Goal: Information Seeking & Learning: Check status

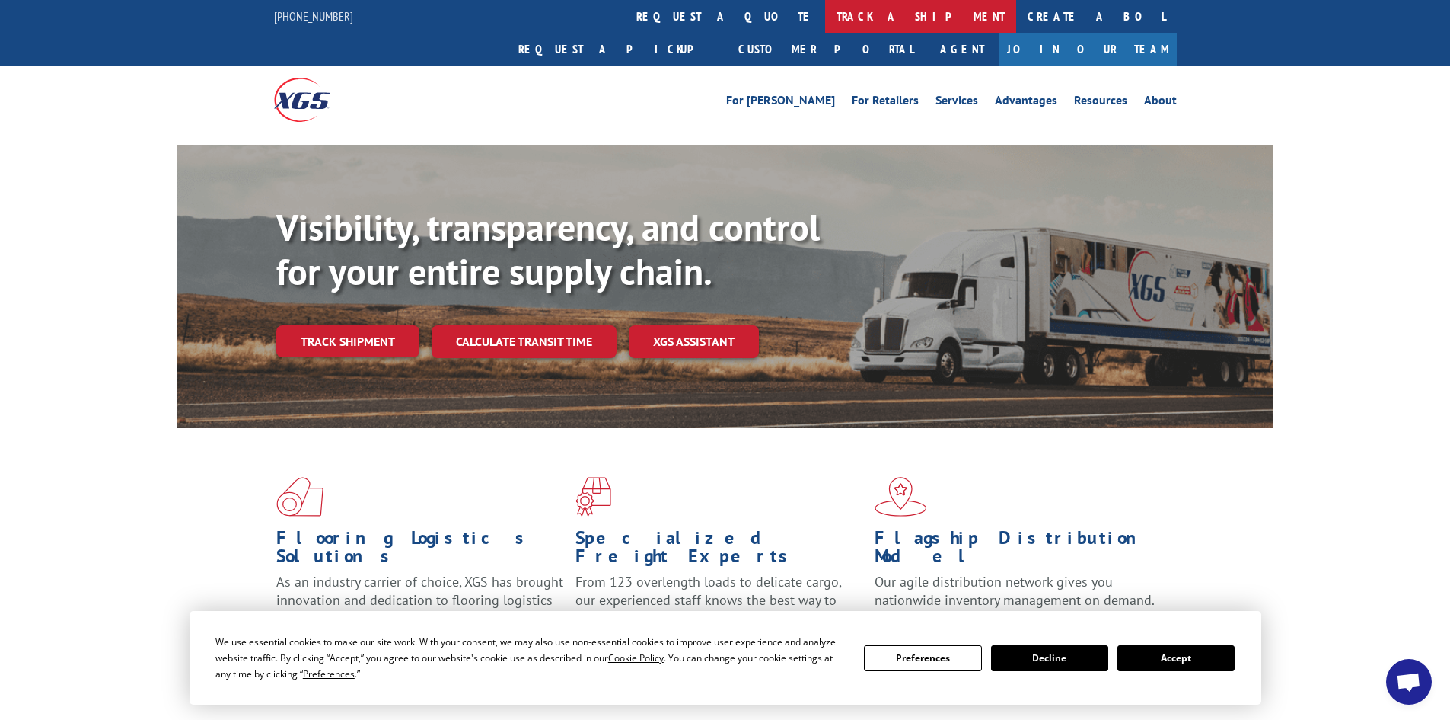
click at [825, 21] on link "track a shipment" at bounding box center [920, 16] width 191 height 33
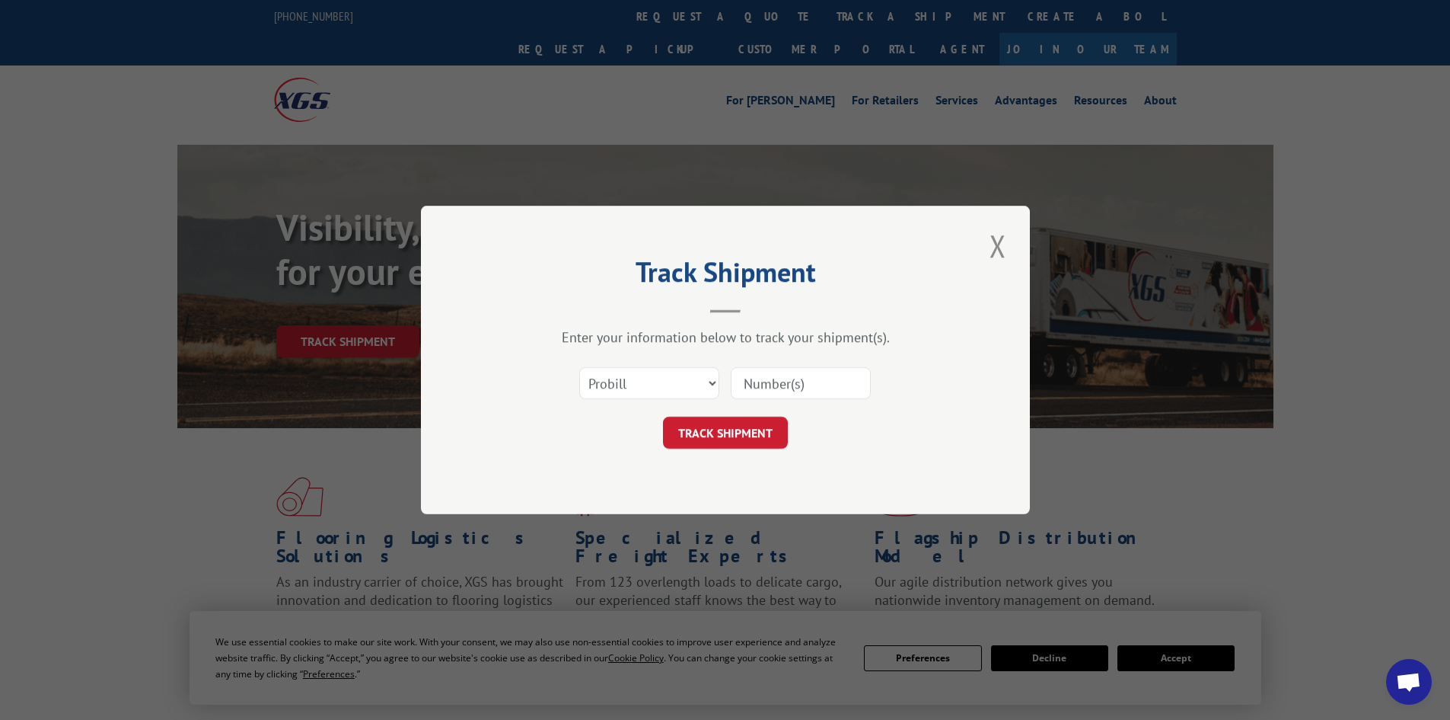
click at [789, 384] on input at bounding box center [801, 383] width 140 height 32
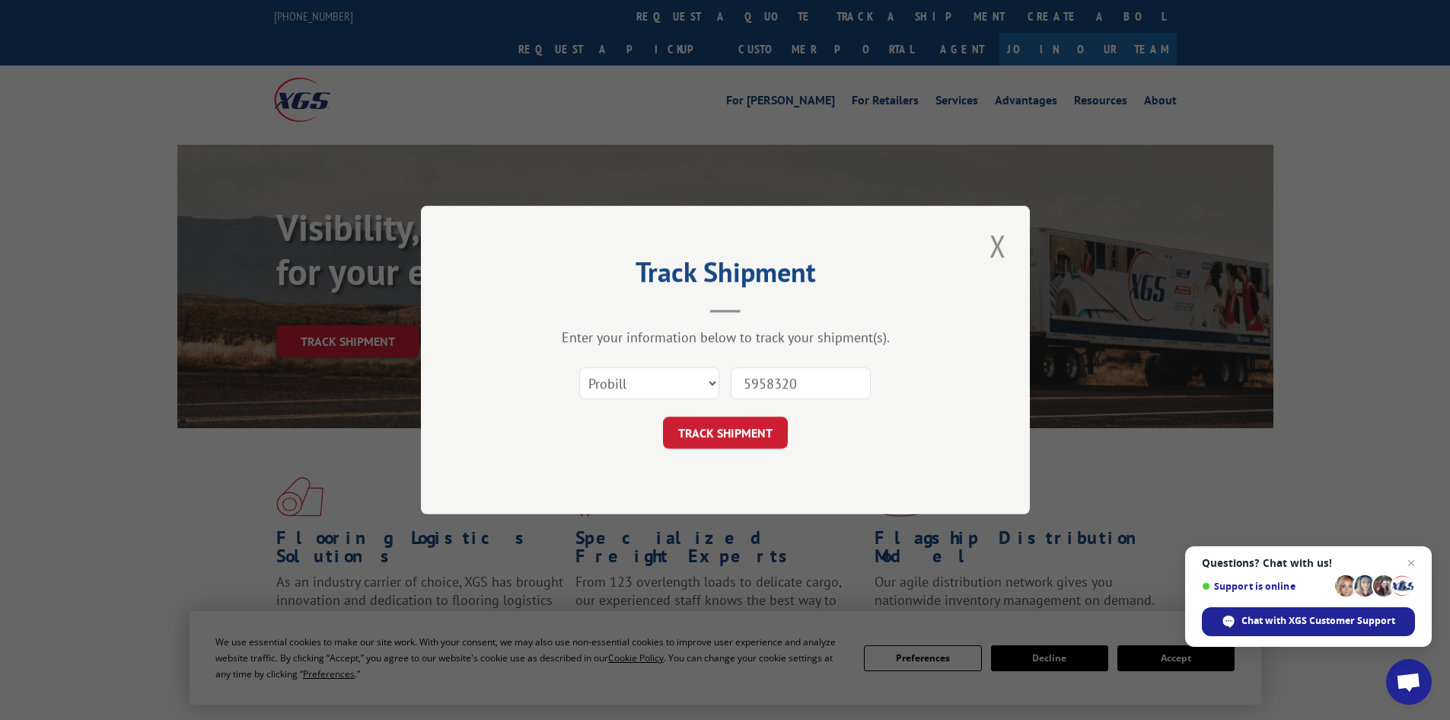
type input "5958320"
click at [663, 416] on button "TRACK SHIPMENT" at bounding box center [725, 432] width 125 height 32
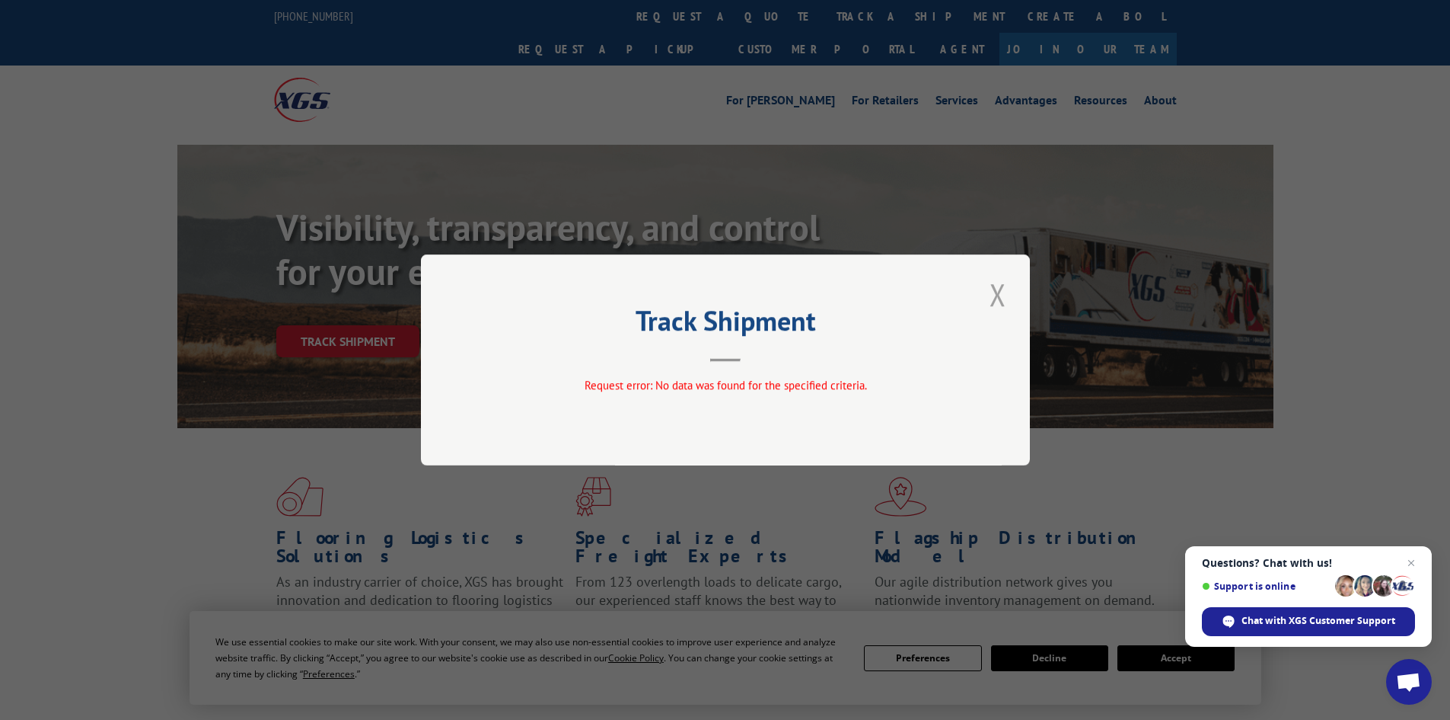
click at [1000, 285] on button "Close modal" at bounding box center [998, 294] width 26 height 42
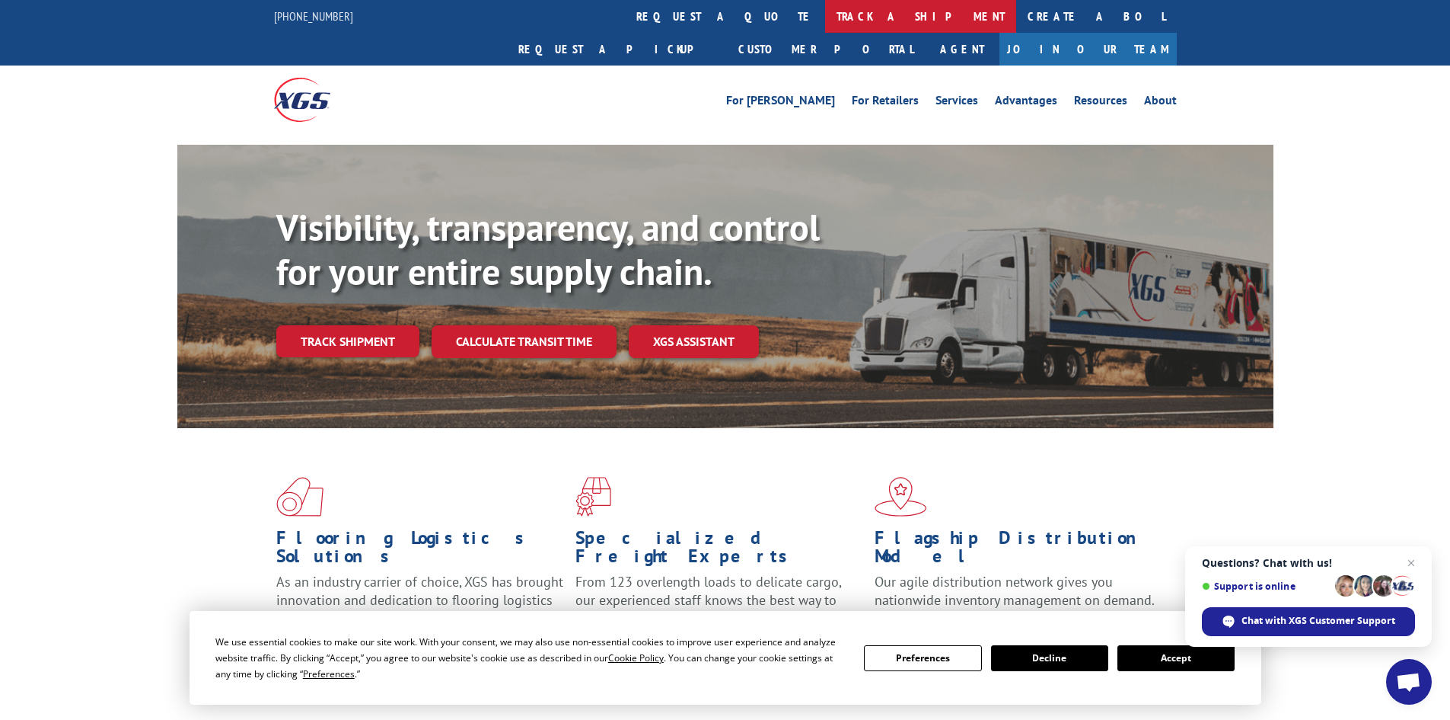
click at [825, 11] on link "track a shipment" at bounding box center [920, 16] width 191 height 33
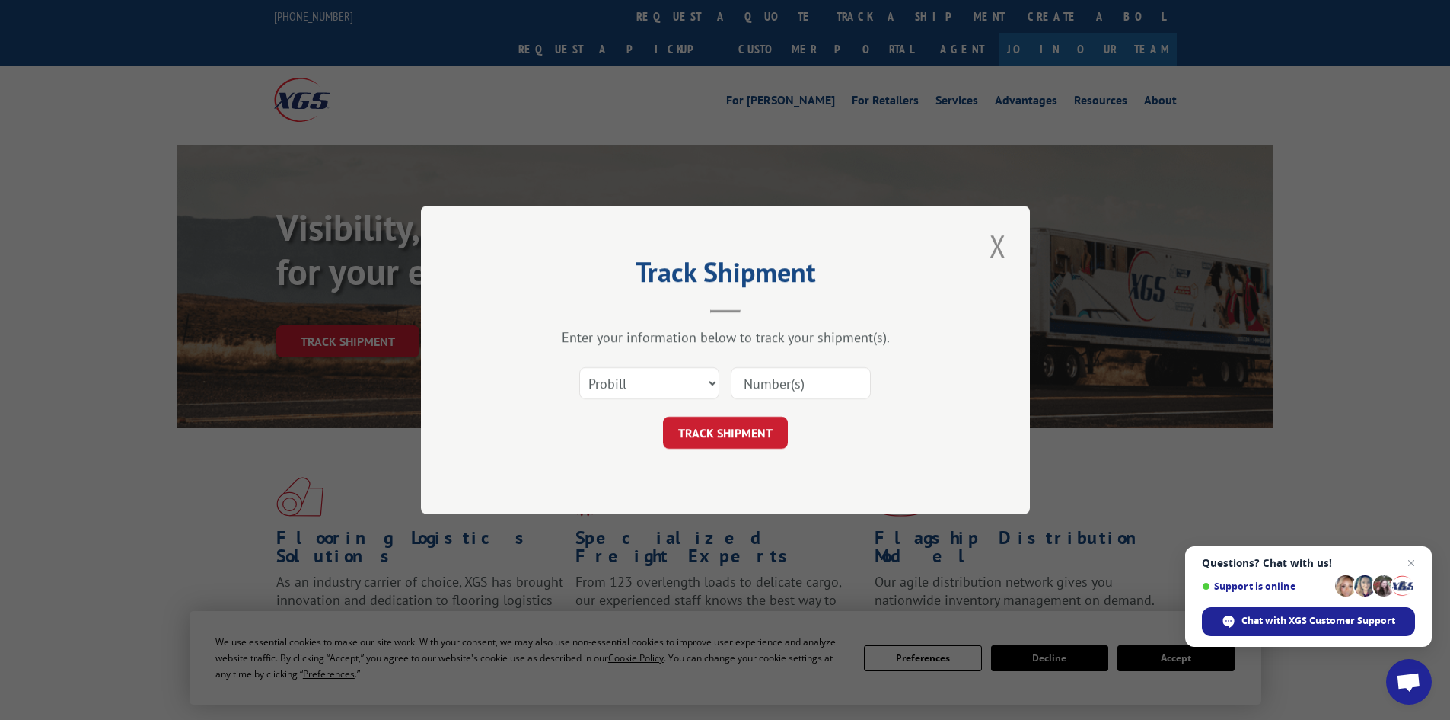
click at [757, 392] on input at bounding box center [801, 383] width 140 height 32
type input "5958320"
click button "TRACK SHIPMENT" at bounding box center [725, 432] width 125 height 32
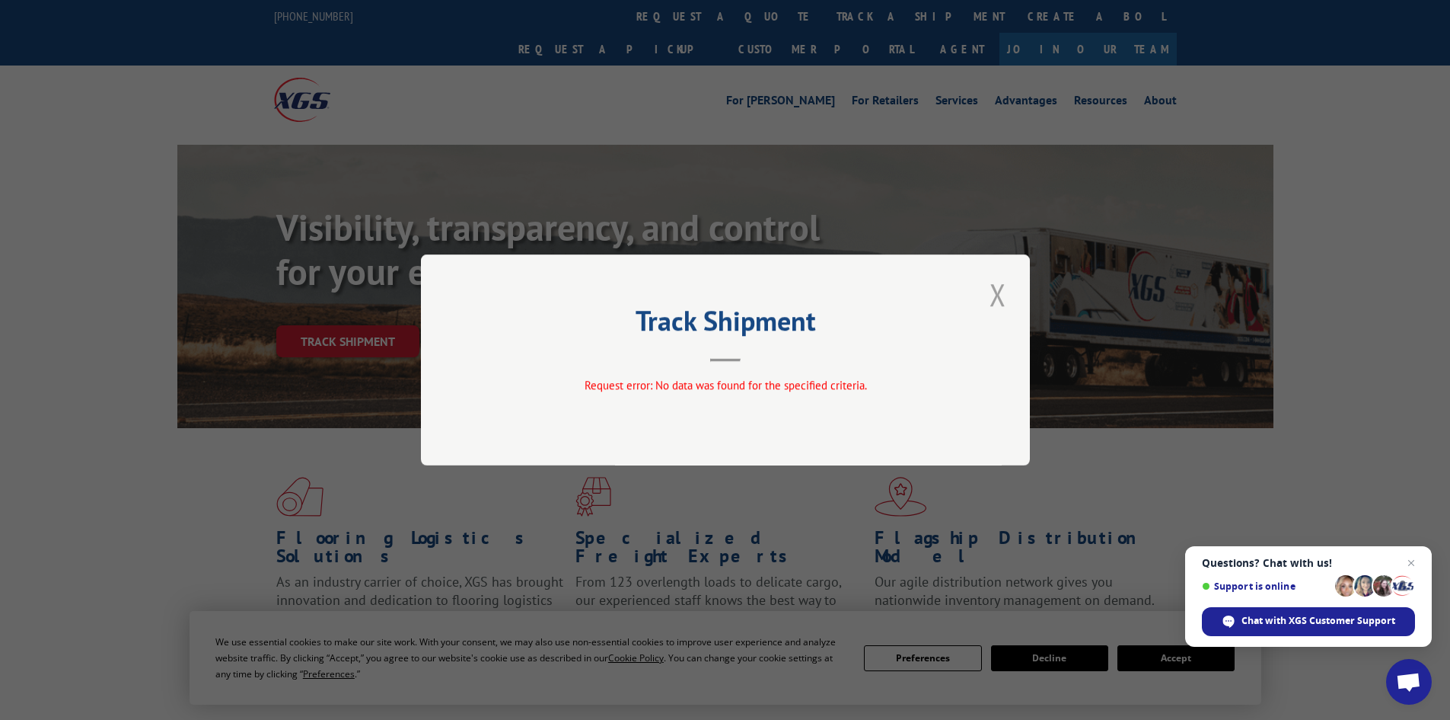
click at [998, 295] on button "Close modal" at bounding box center [998, 294] width 26 height 42
